Goal: Information Seeking & Learning: Check status

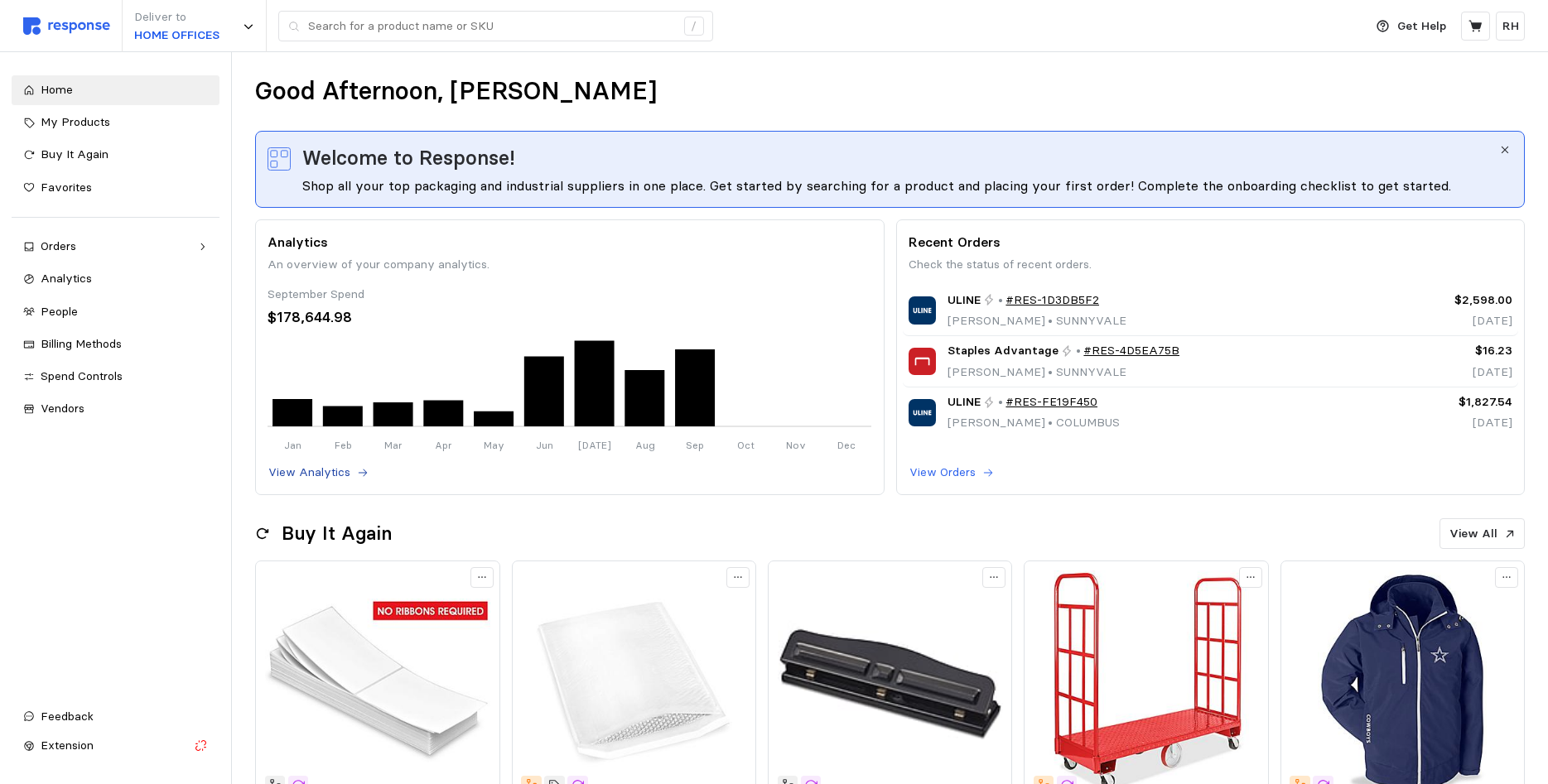
click at [351, 472] on button "View Analytics" at bounding box center [319, 473] width 102 height 20
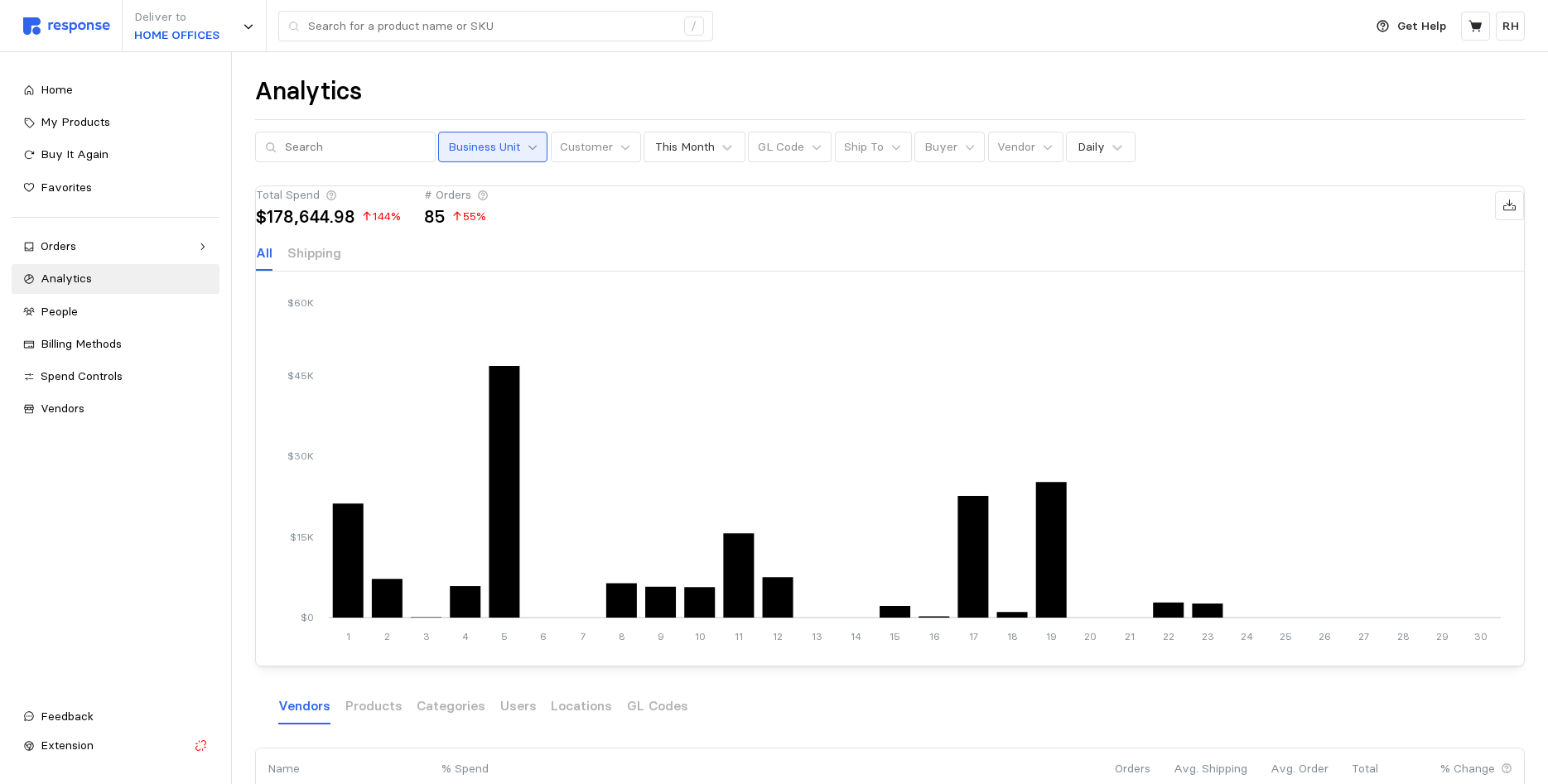
click at [537, 147] on icon at bounding box center [532, 147] width 8 height 5
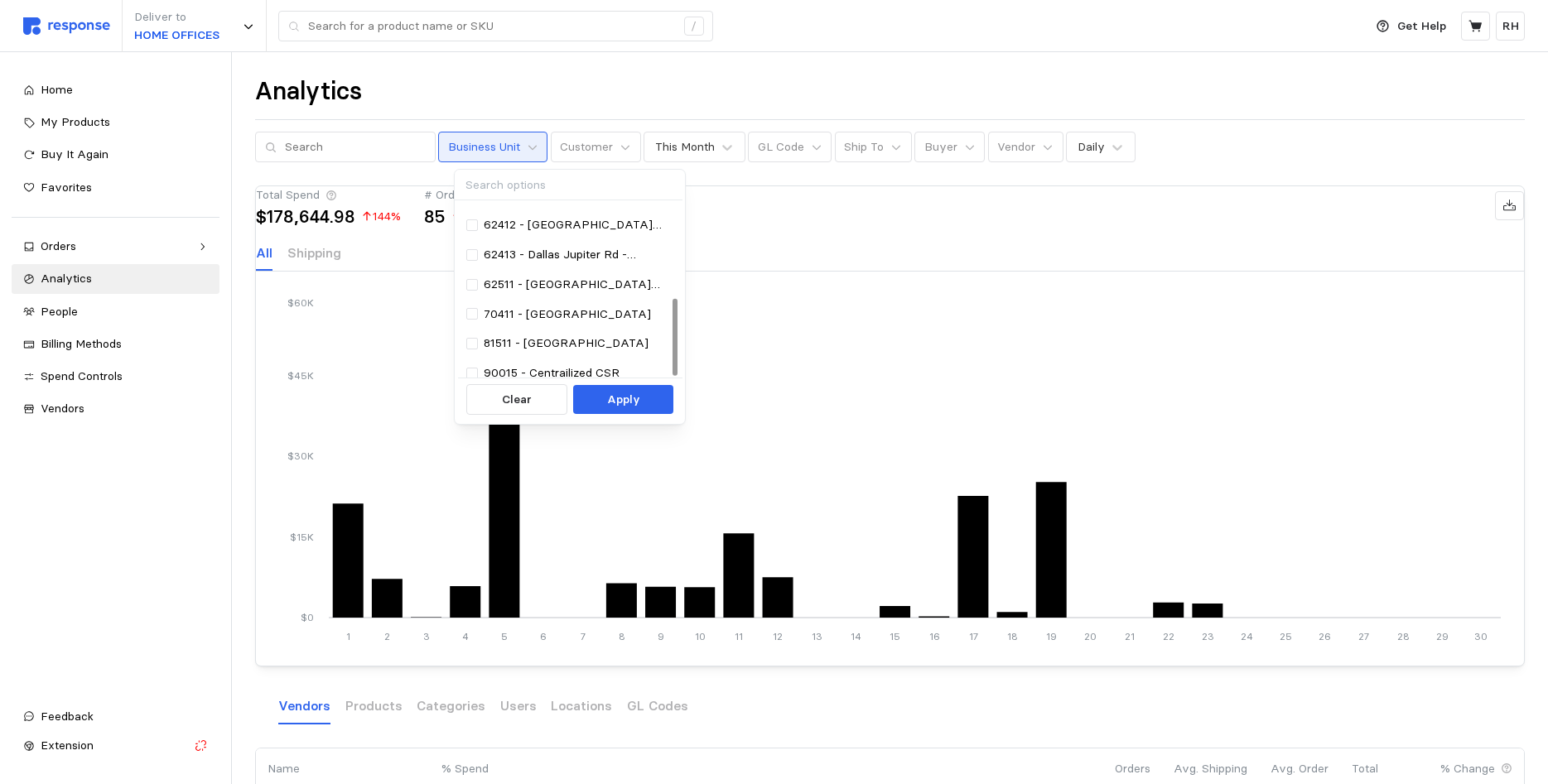
scroll to position [210, 0]
click at [673, 369] on div at bounding box center [675, 336] width 5 height 77
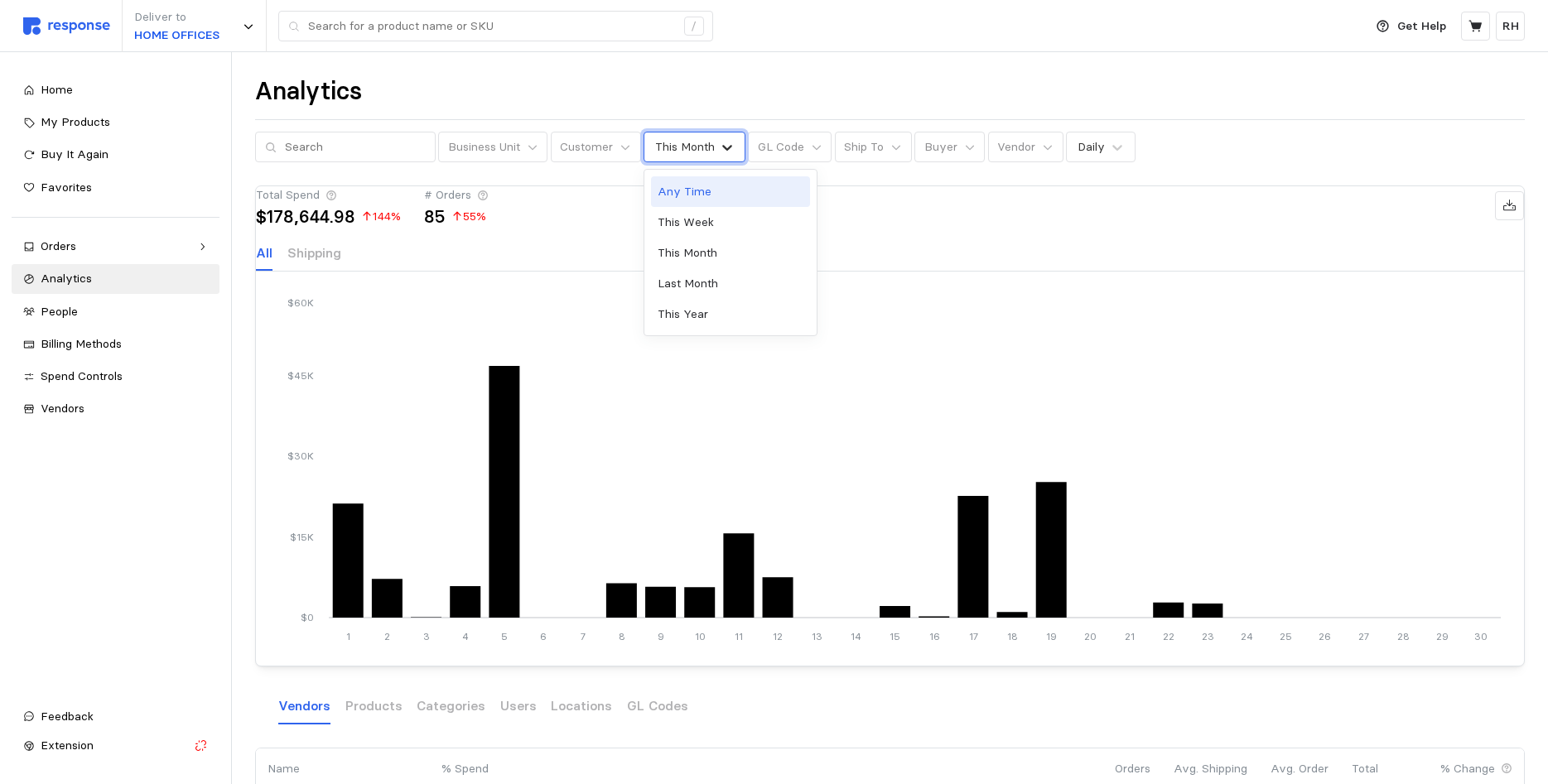
click at [735, 144] on icon at bounding box center [727, 147] width 17 height 17
click at [714, 317] on div "This Year" at bounding box center [730, 314] width 159 height 31
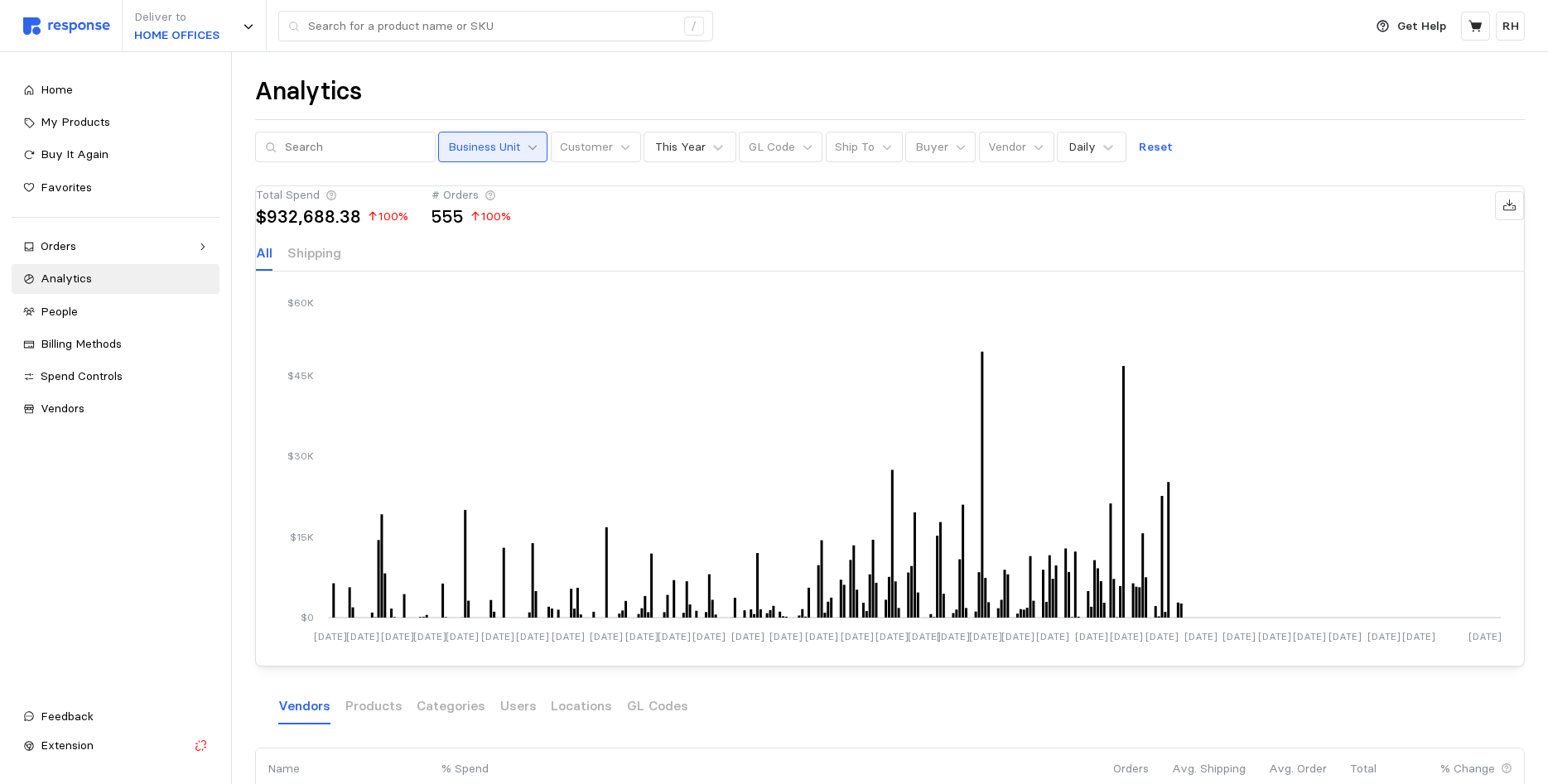
click at [538, 142] on icon at bounding box center [533, 148] width 12 height 12
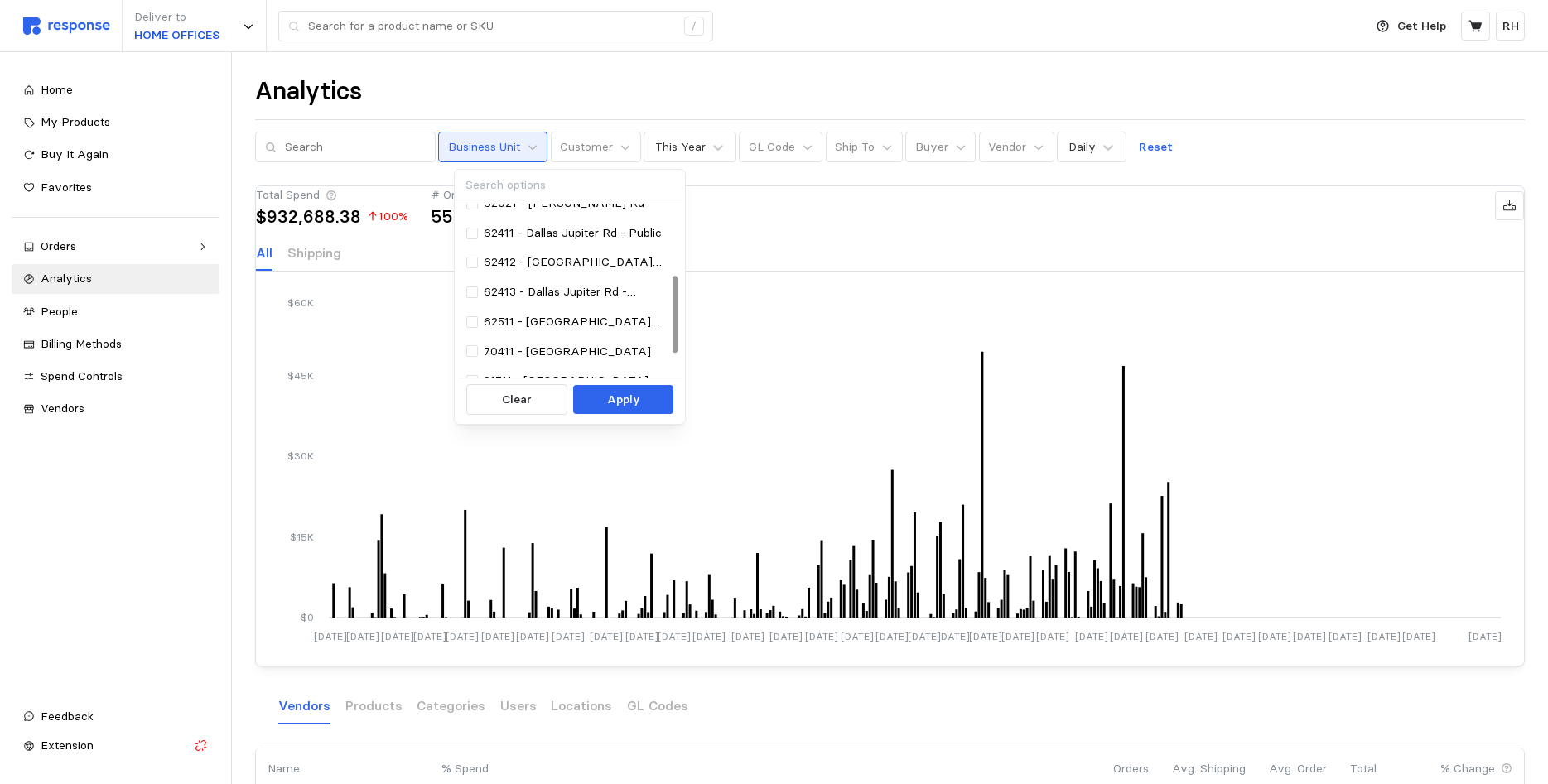
scroll to position [210, 0]
click at [673, 351] on div at bounding box center [675, 336] width 5 height 77
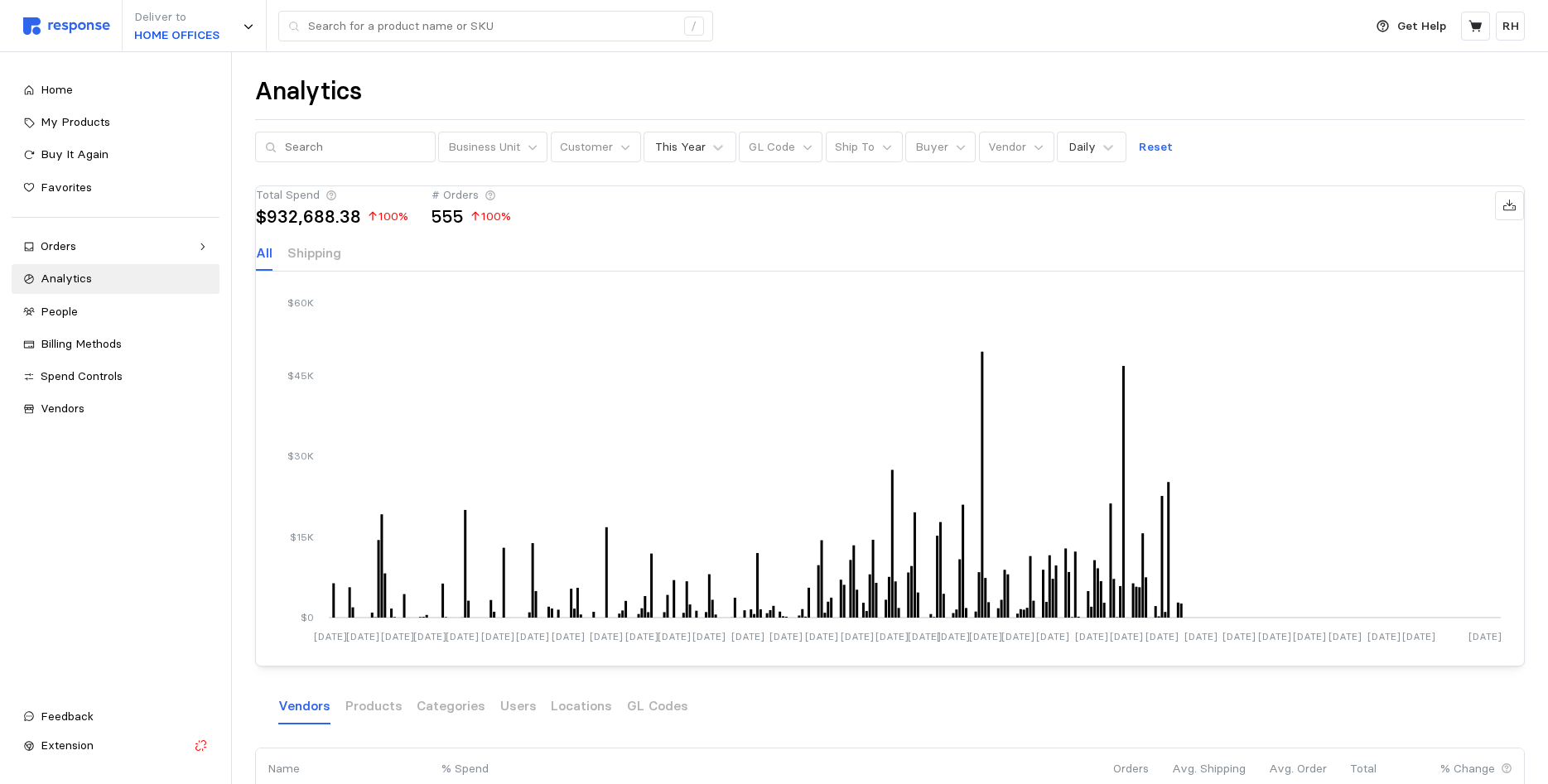
click at [1147, 724] on div "Vendors Products Categories Users Locations GL Codes" at bounding box center [890, 707] width 1270 height 34
click at [1364, 140] on div "Business Unit Customer This Year GL Code Ship To Buyer Vendor Daily Reset" at bounding box center [890, 147] width 1270 height 31
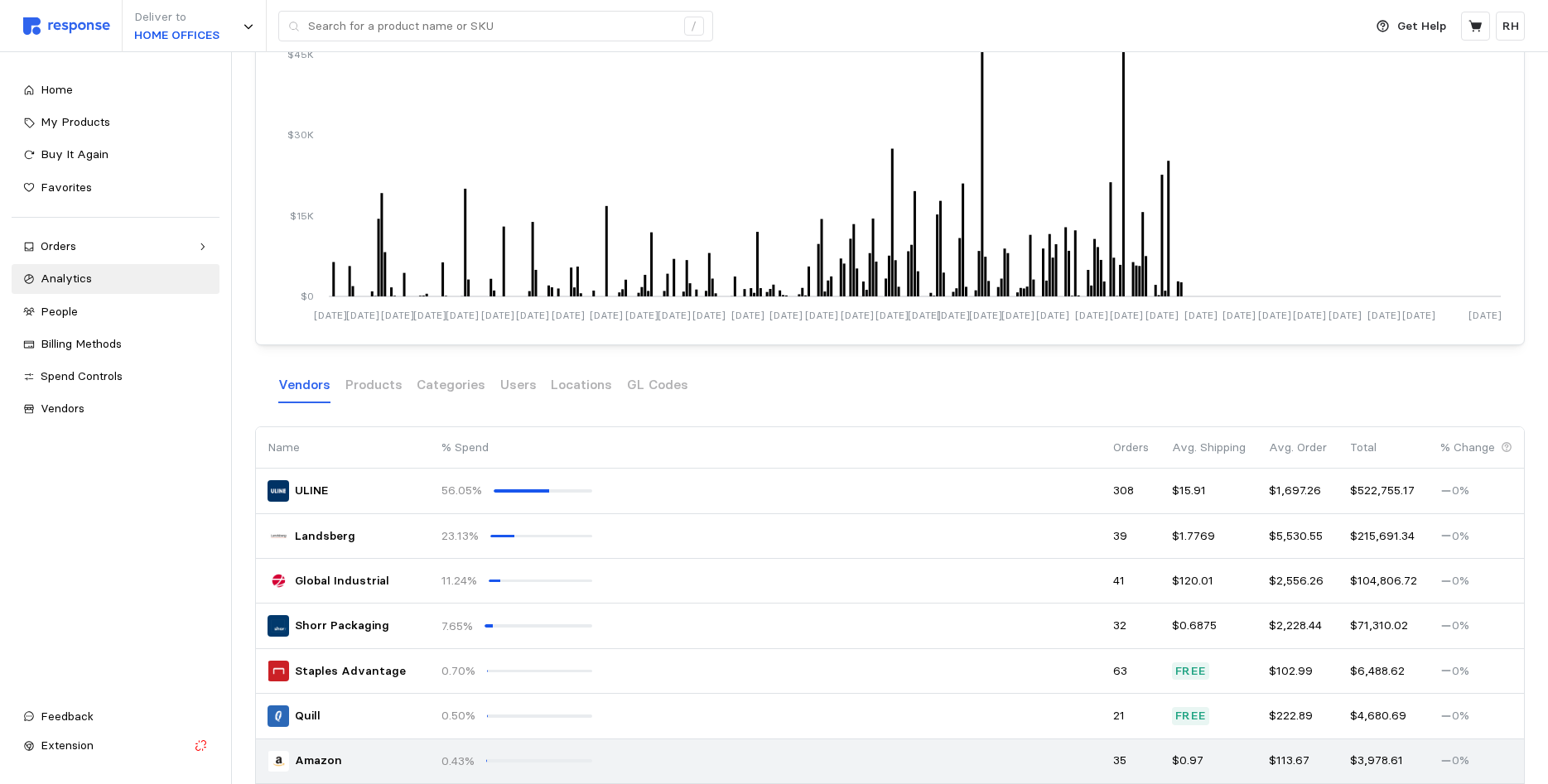
scroll to position [0, 0]
